Goal: Task Accomplishment & Management: Manage account settings

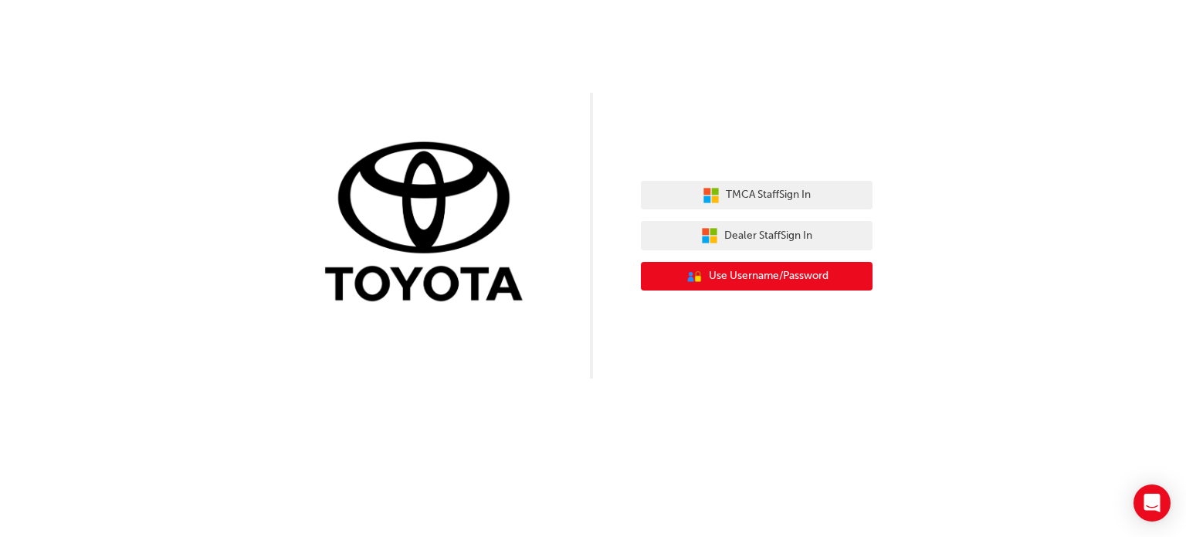
click at [748, 283] on span "Use Username/Password" at bounding box center [769, 276] width 120 height 18
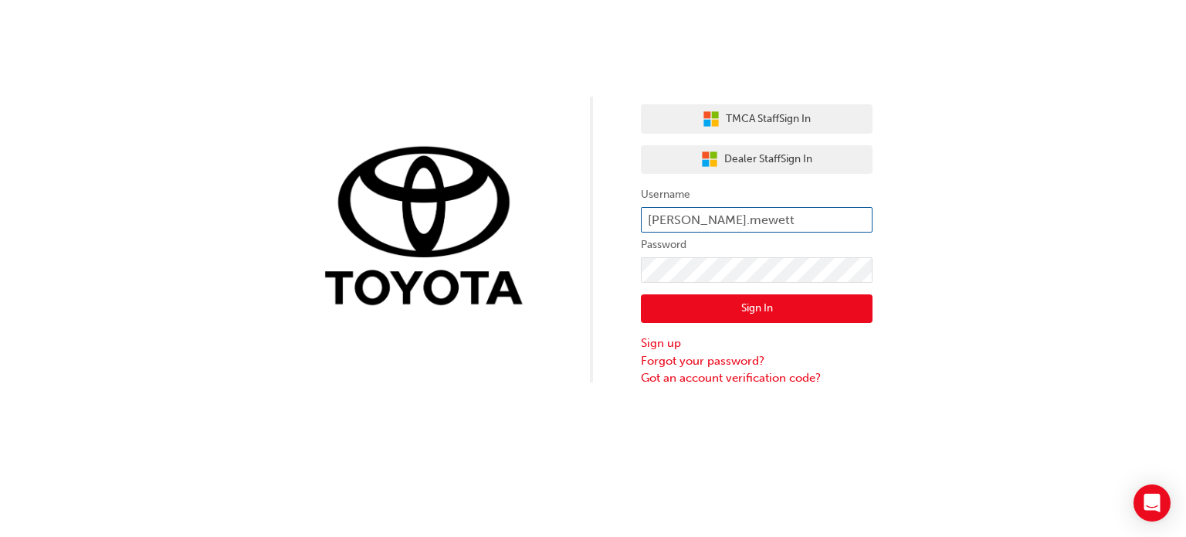
click at [753, 212] on input "[PERSON_NAME].mewett" at bounding box center [757, 220] width 232 height 26
type input "n"
type input "[PERSON_NAME].[PERSON_NAME]"
click at [755, 307] on button "Sign In" at bounding box center [757, 308] width 232 height 29
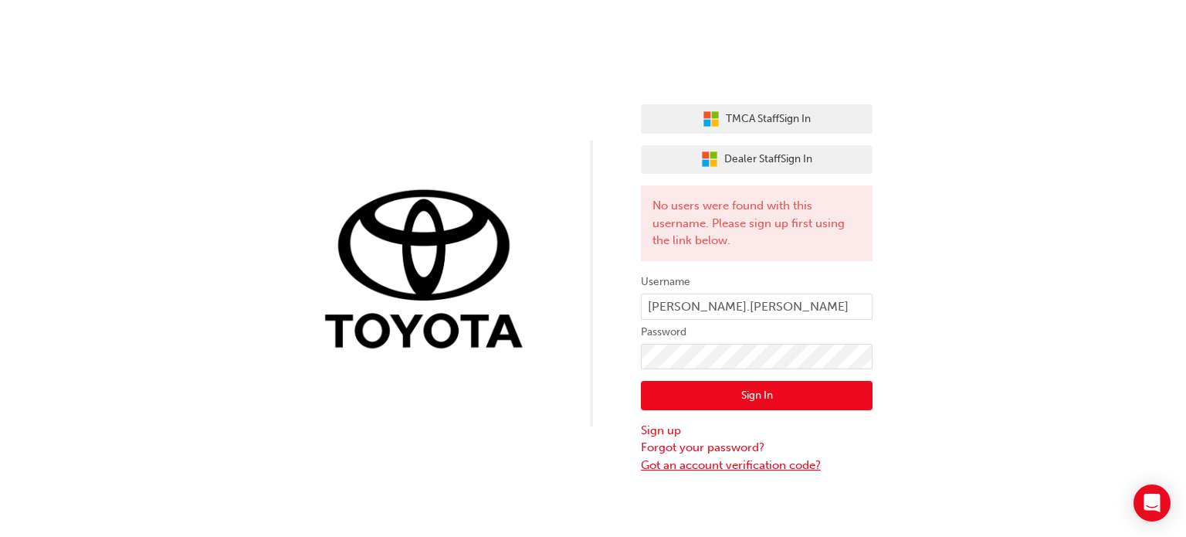
click at [690, 466] on link "Got an account verification code?" at bounding box center [757, 465] width 232 height 18
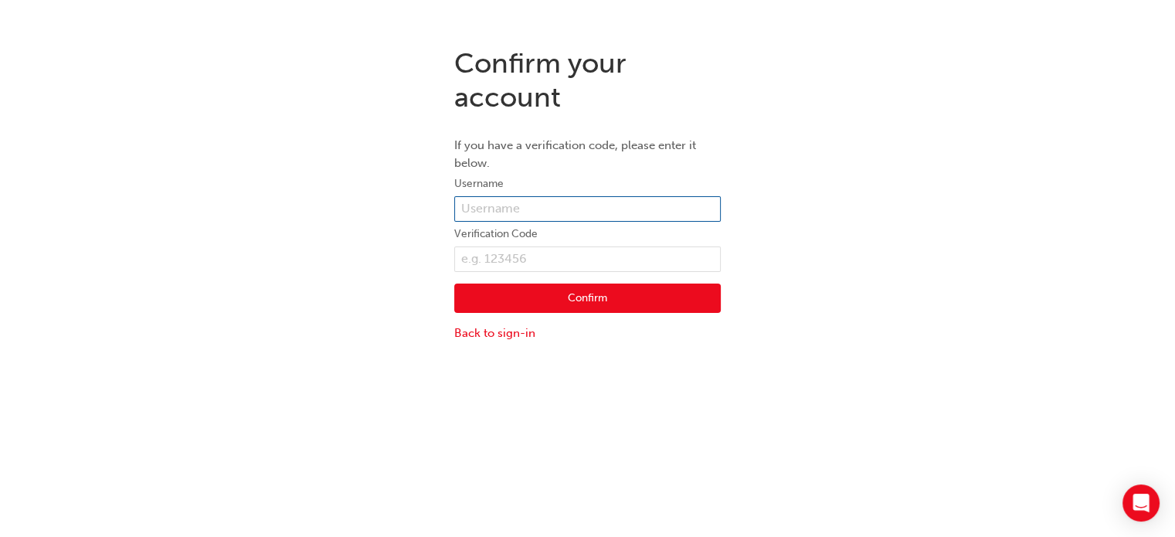
click at [488, 202] on input "text" at bounding box center [587, 209] width 266 height 26
type input "[PERSON_NAME].[PERSON_NAME]"
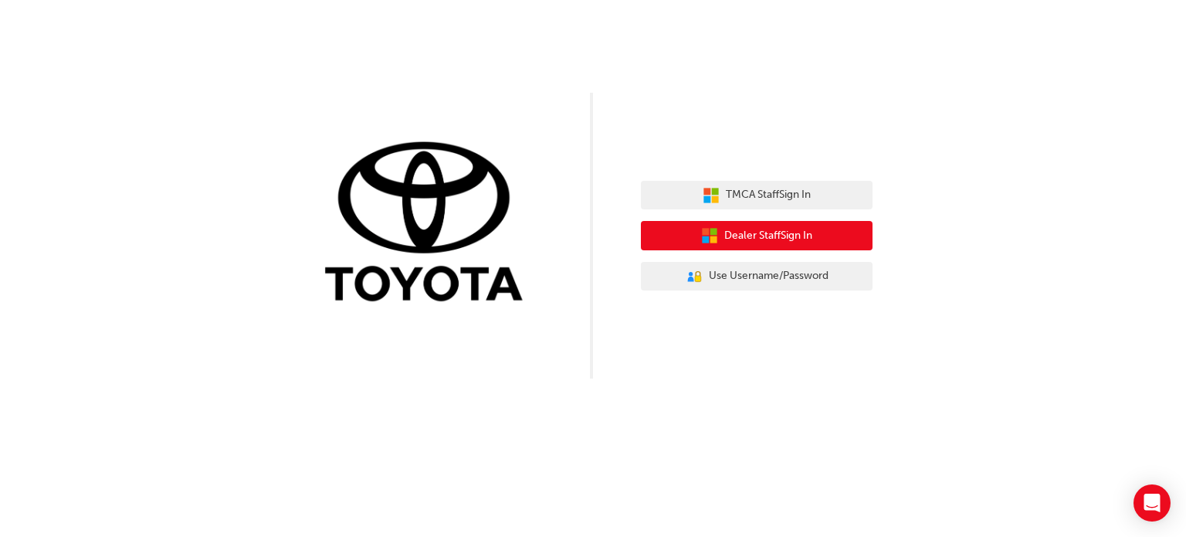
click at [809, 238] on span "Dealer Staff Sign In" at bounding box center [769, 236] width 88 height 18
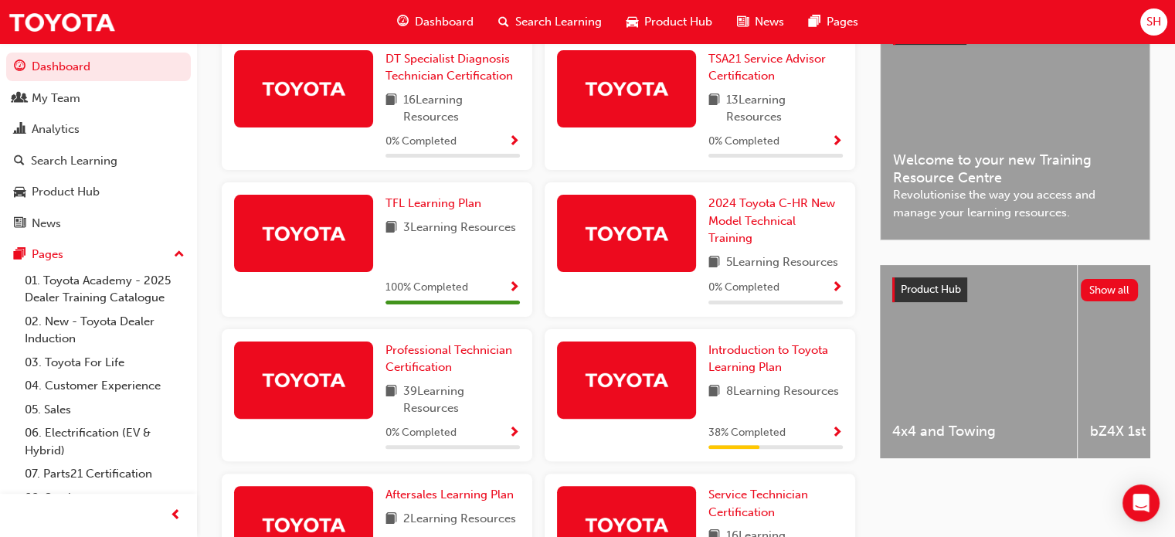
scroll to position [538, 0]
